Goal: Information Seeking & Learning: Learn about a topic

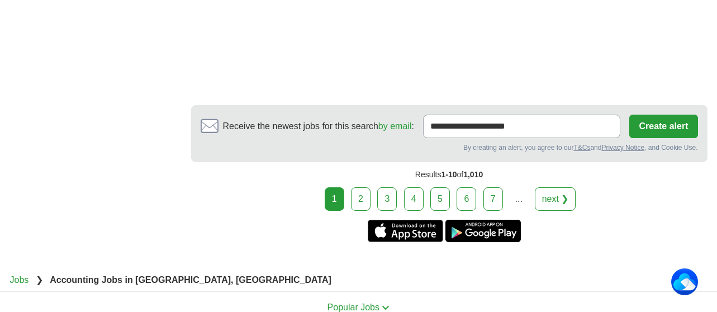
scroll to position [2285, 0]
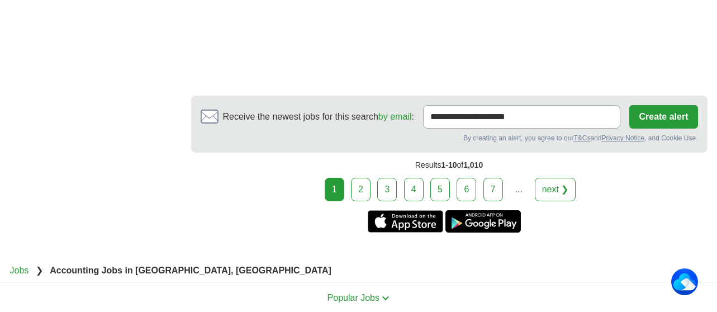
click at [361, 178] on link "2" at bounding box center [361, 189] width 20 height 23
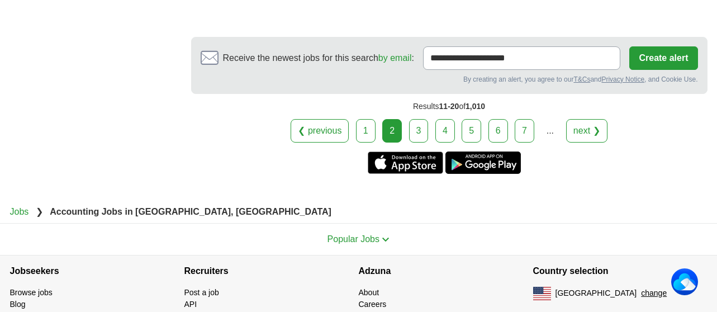
scroll to position [2237, 0]
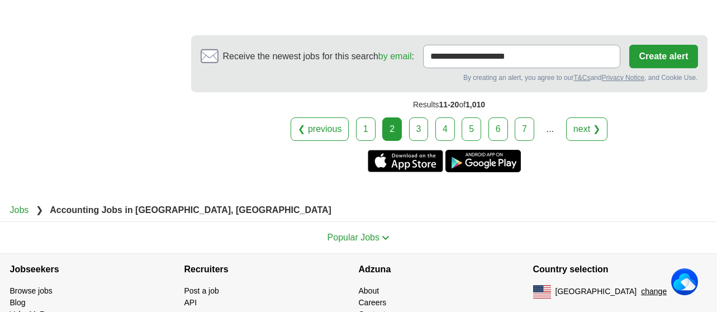
click at [418, 117] on link "3" at bounding box center [419, 128] width 20 height 23
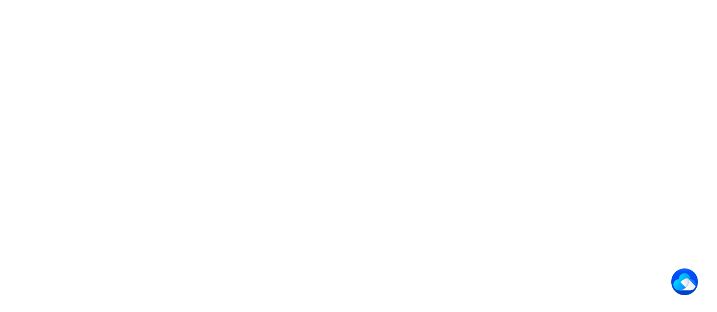
scroll to position [1715, 0]
